Goal: Information Seeking & Learning: Learn about a topic

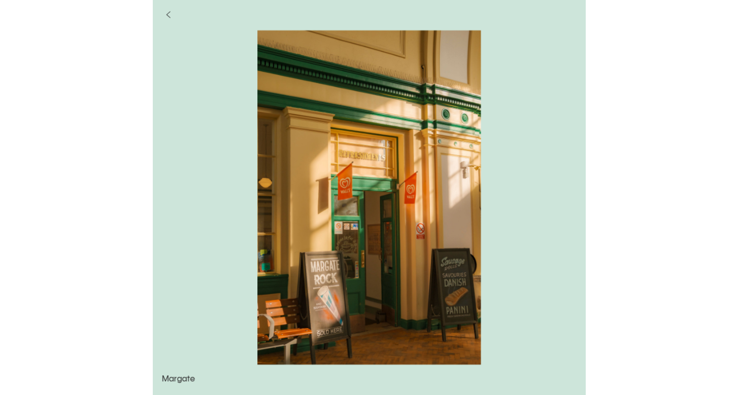
scroll to position [523, 0]
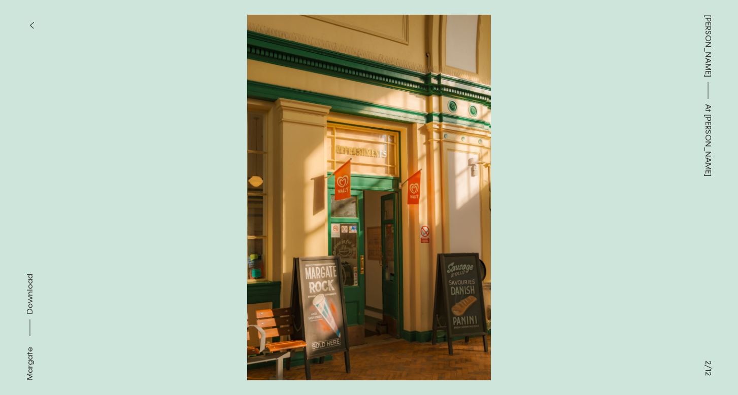
click at [31, 20] on button "button" at bounding box center [31, 25] width 22 height 22
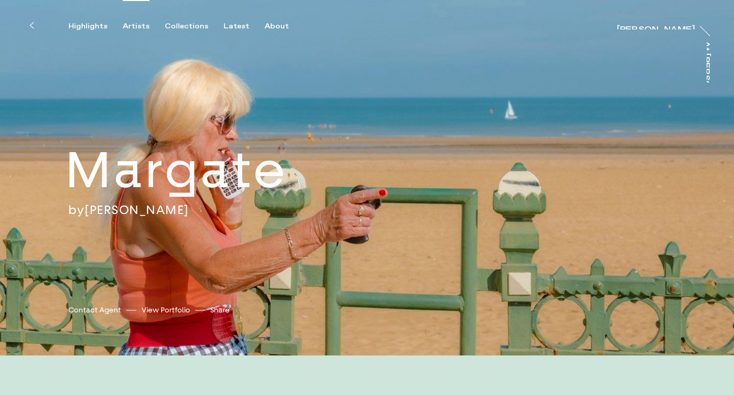
click at [138, 30] on div "Artists" at bounding box center [136, 26] width 27 height 9
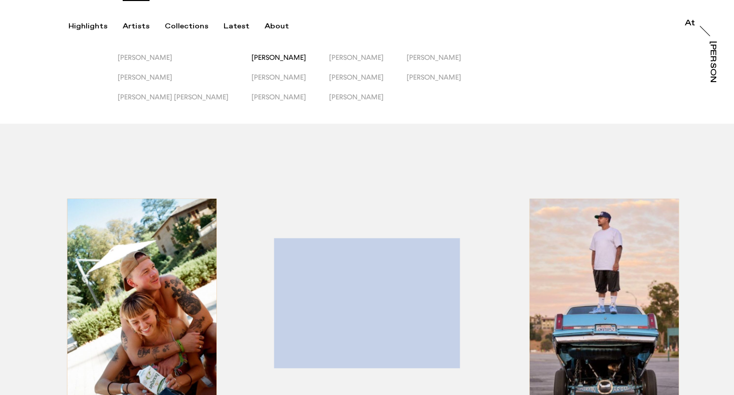
click at [252, 60] on span "[PERSON_NAME]" at bounding box center [279, 57] width 55 height 8
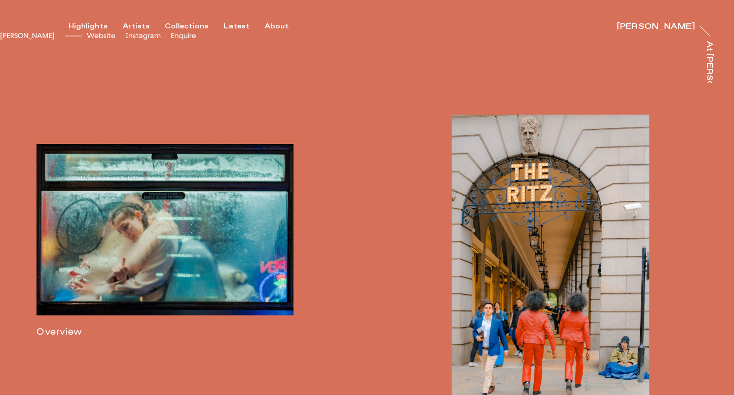
scroll to position [585, 0]
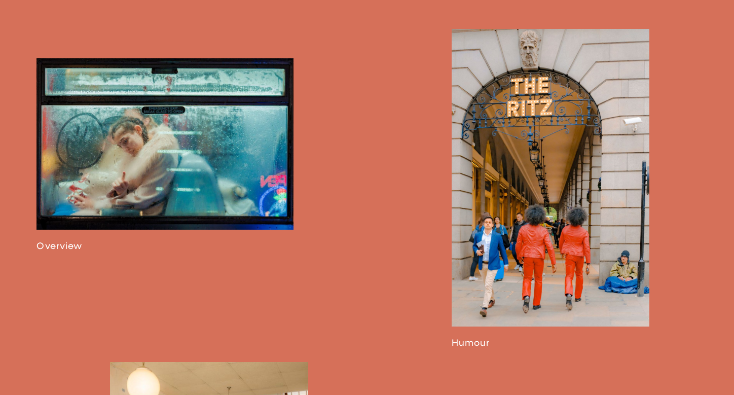
click at [199, 200] on link at bounding box center [165, 154] width 257 height 193
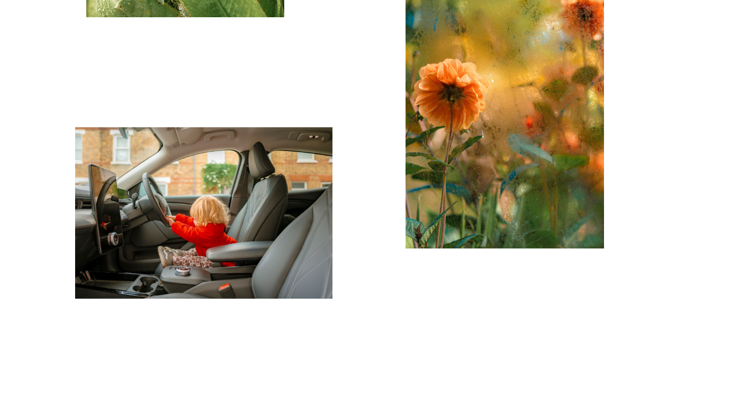
scroll to position [1093, 0]
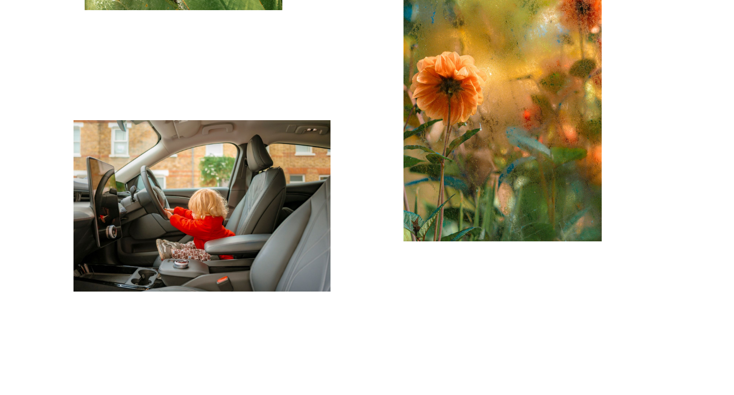
click at [259, 233] on img "button" at bounding box center [202, 205] width 257 height 171
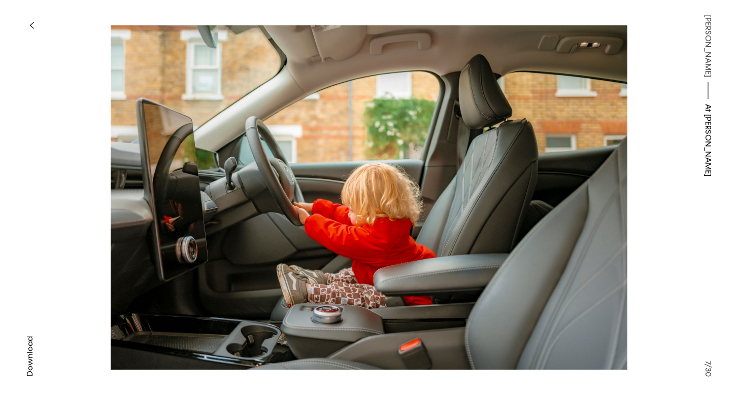
click at [34, 23] on button "button" at bounding box center [31, 25] width 22 height 22
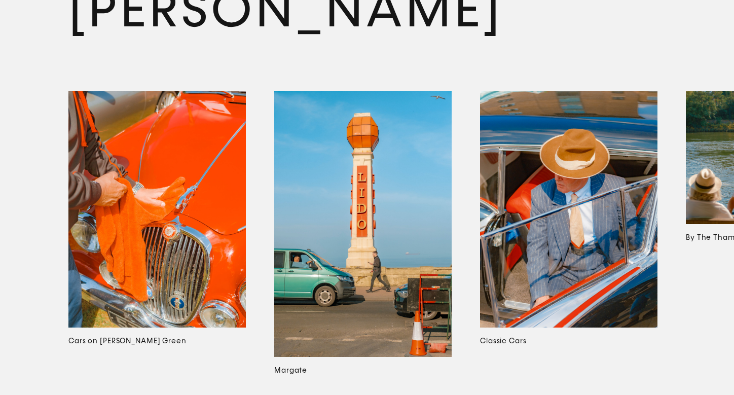
scroll to position [5937, 0]
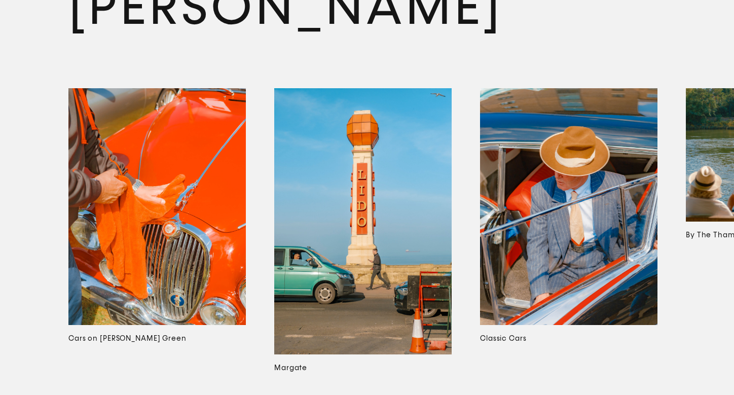
click at [170, 184] on img at bounding box center [157, 206] width 178 height 237
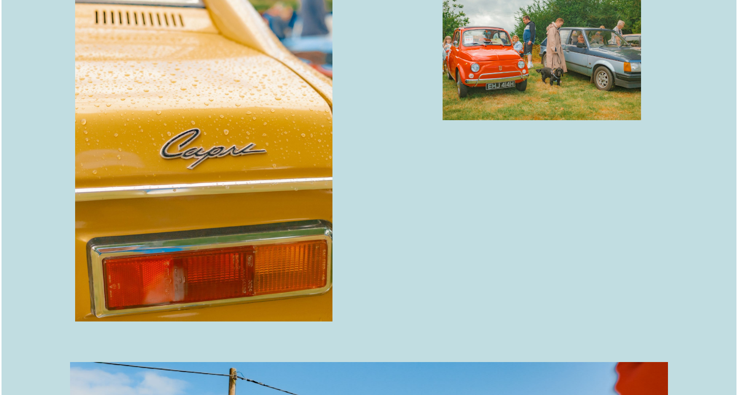
scroll to position [2583, 0]
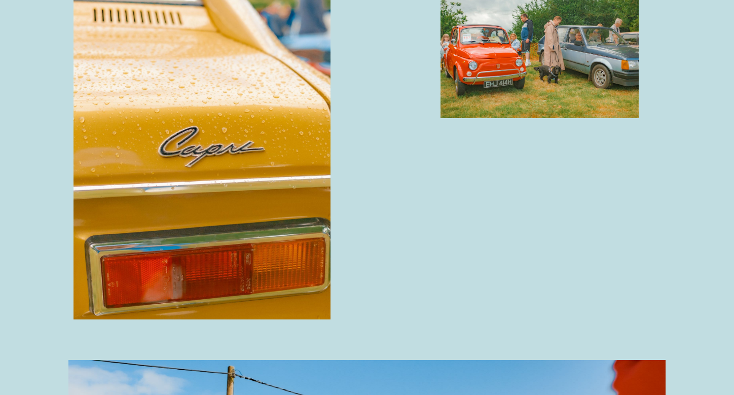
click at [246, 255] on img "button" at bounding box center [202, 148] width 257 height 343
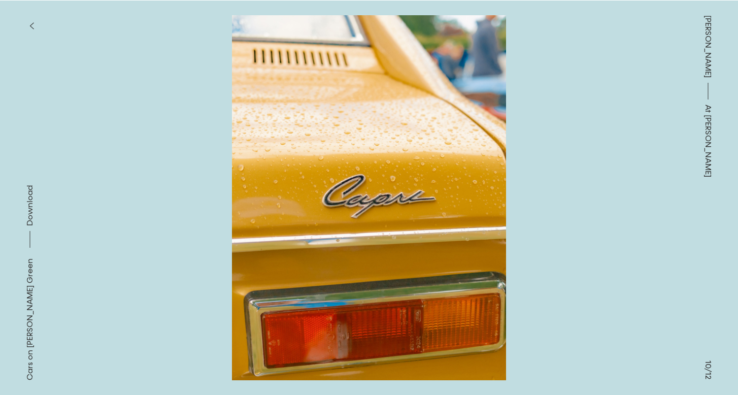
scroll to position [2582, 0]
click at [30, 23] on icon "button" at bounding box center [31, 25] width 5 height 8
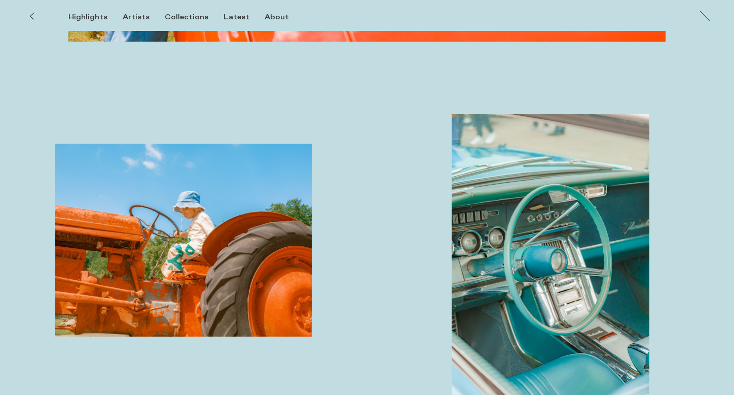
scroll to position [1805, 0]
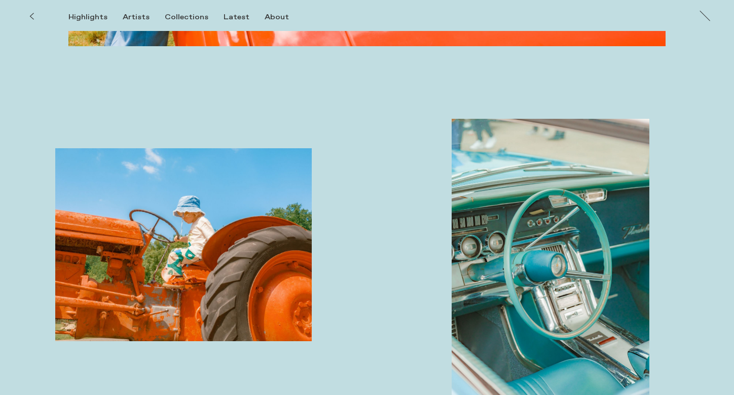
click at [34, 16] on button at bounding box center [31, 16] width 22 height 22
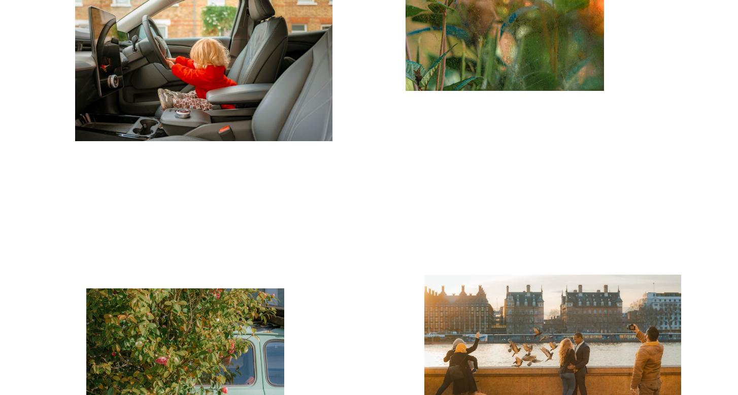
scroll to position [1299, 0]
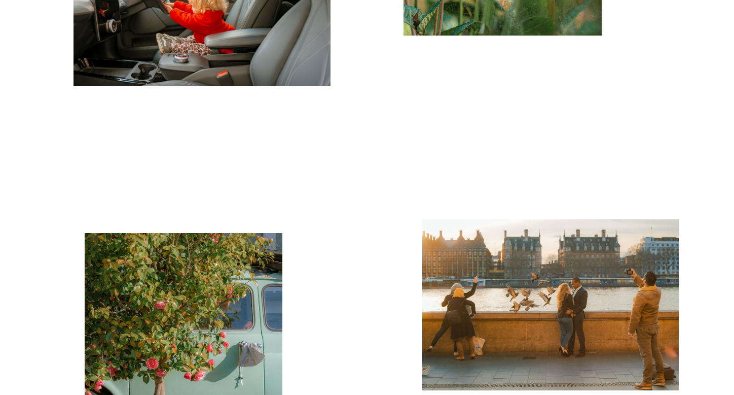
click at [221, 65] on img "button" at bounding box center [202, -1] width 257 height 171
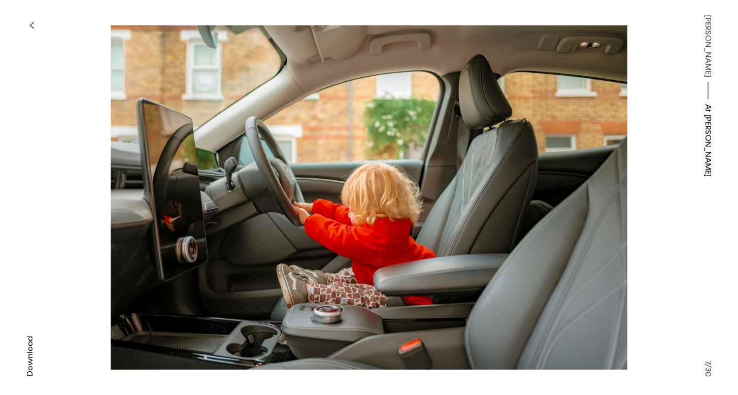
click at [37, 24] on button "button" at bounding box center [31, 25] width 22 height 22
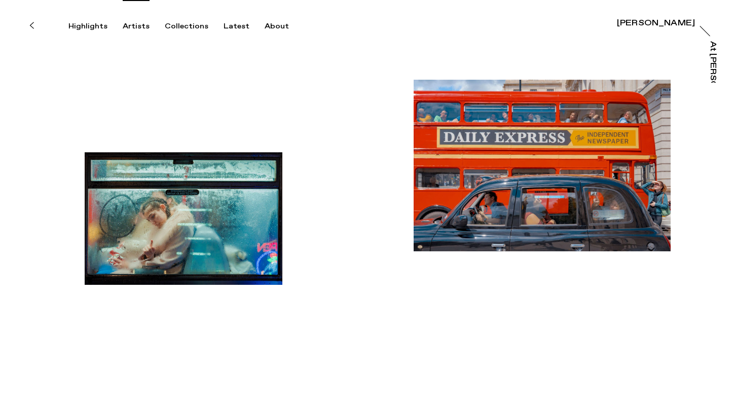
click at [137, 25] on div "Artists" at bounding box center [136, 26] width 27 height 9
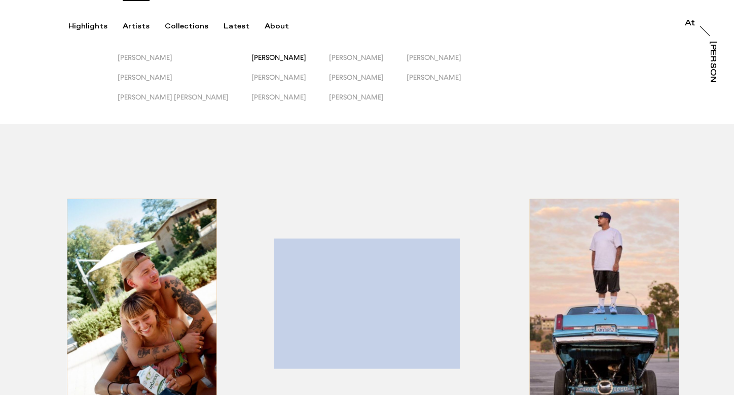
click at [252, 58] on span "[PERSON_NAME]" at bounding box center [279, 57] width 55 height 8
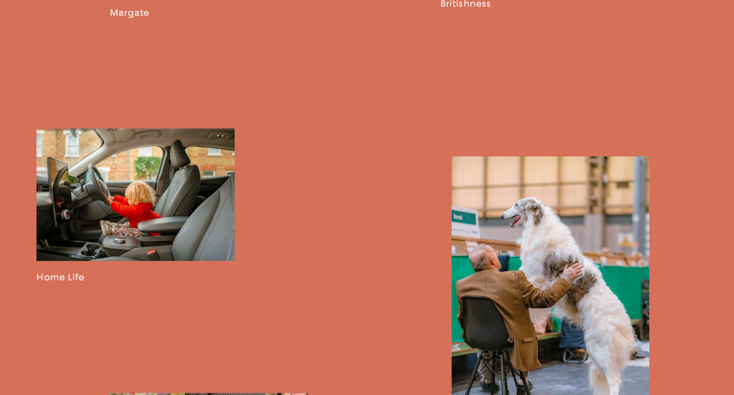
scroll to position [1399, 0]
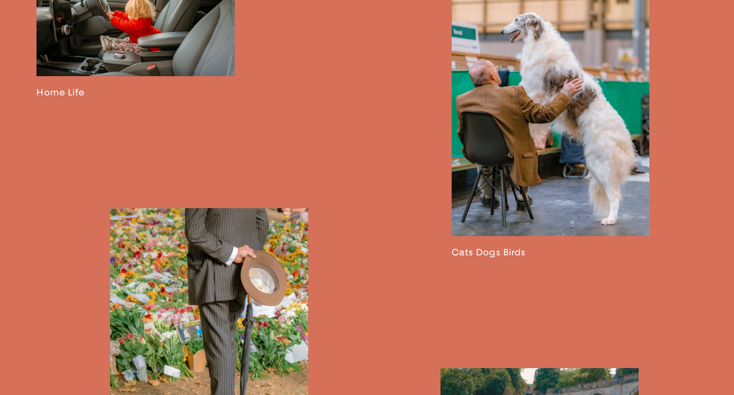
click at [178, 83] on link at bounding box center [136, 21] width 198 height 154
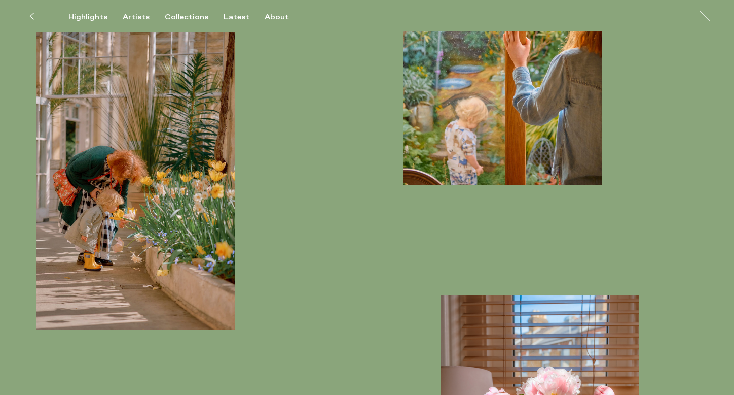
scroll to position [2526, 0]
